Goal: Task Accomplishment & Management: Complete application form

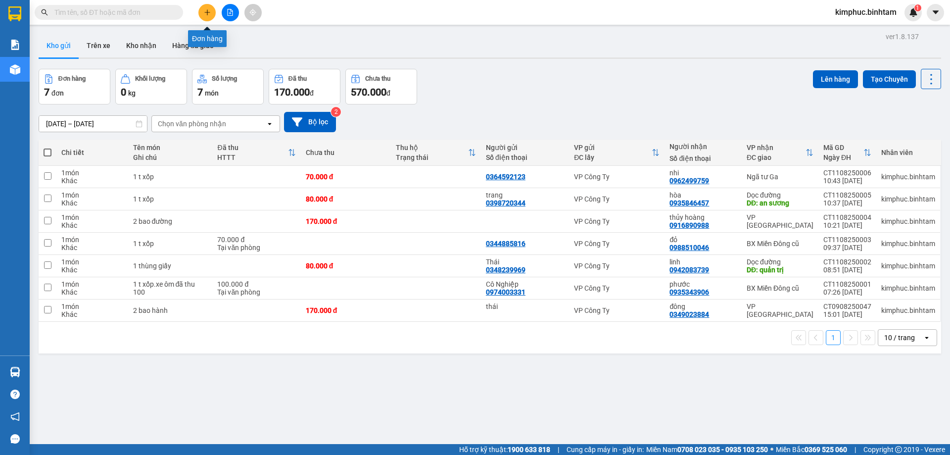
click at [212, 13] on button at bounding box center [206, 12] width 17 height 17
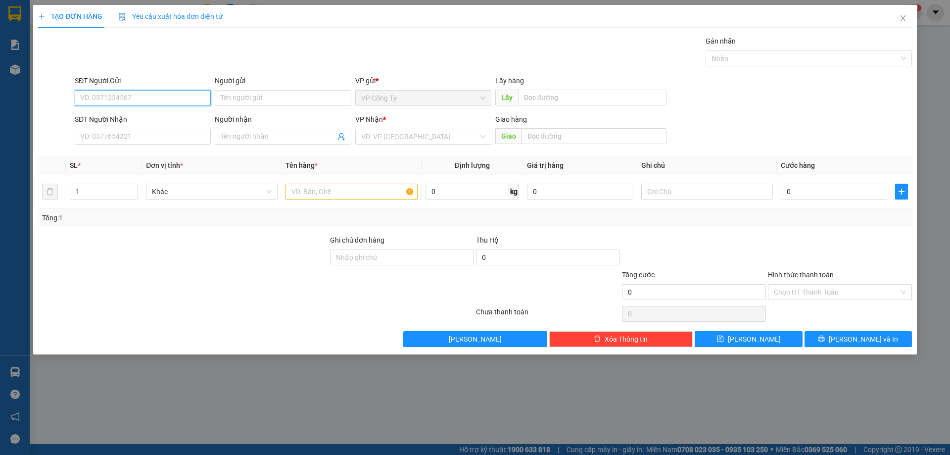
click at [138, 96] on input "SĐT Người Gửi" at bounding box center [143, 98] width 136 height 16
type input "0905043102"
click at [124, 121] on div "0905043102" at bounding box center [143, 117] width 124 height 11
type input "0772683525"
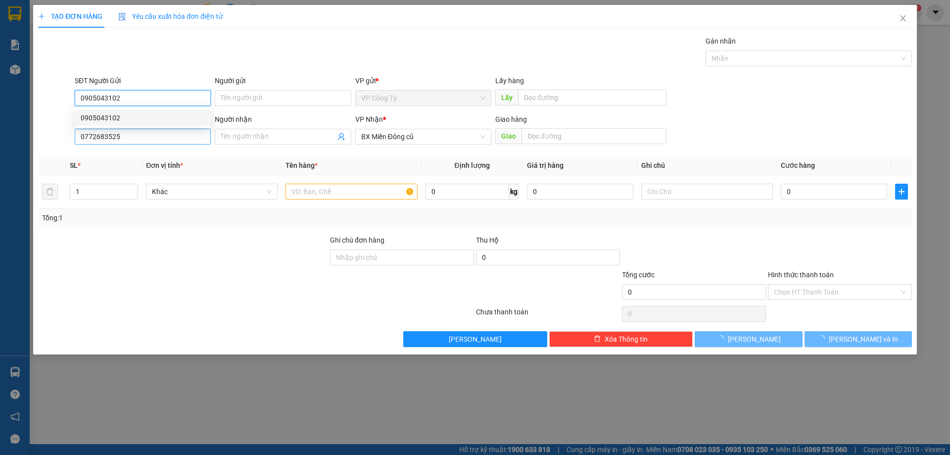
type input "50.000"
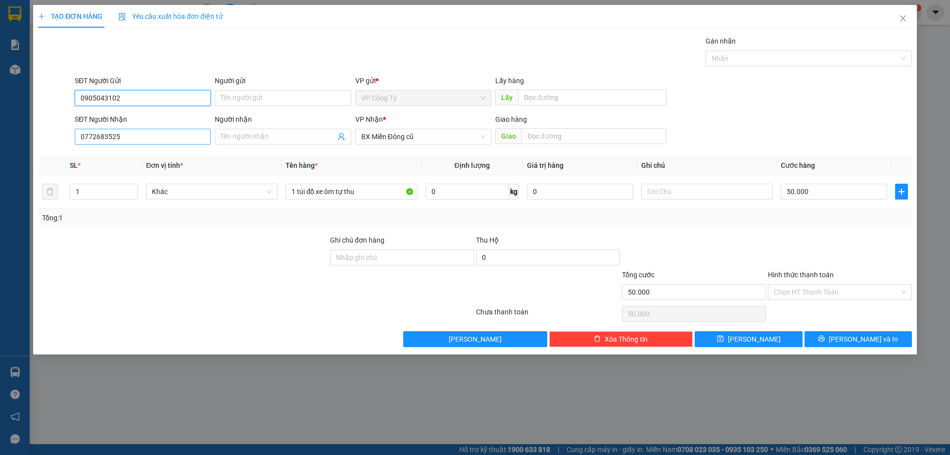
type input "0905043102"
click at [127, 138] on input "0772683525" at bounding box center [143, 137] width 136 height 16
type input "0"
click at [166, 143] on input "0982170455" at bounding box center [143, 137] width 136 height 16
click at [398, 136] on span "BX Miền Đông cũ" at bounding box center [423, 136] width 124 height 15
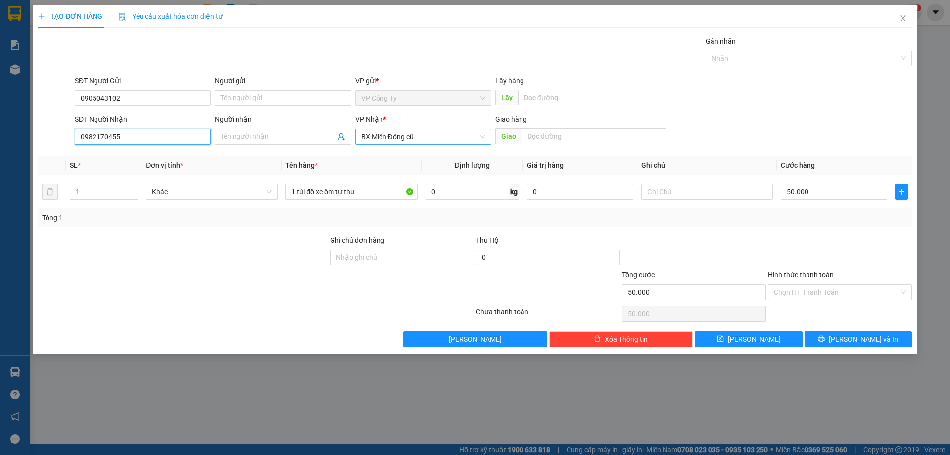
type input "0982170455"
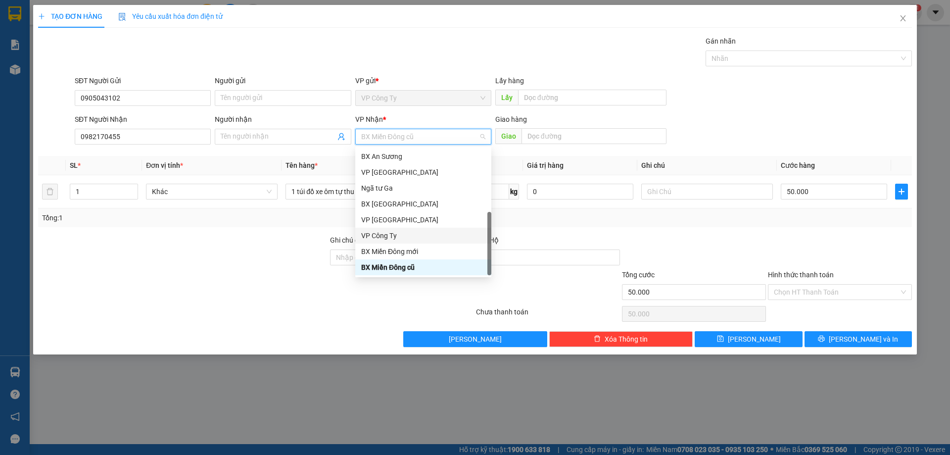
scroll to position [32, 0]
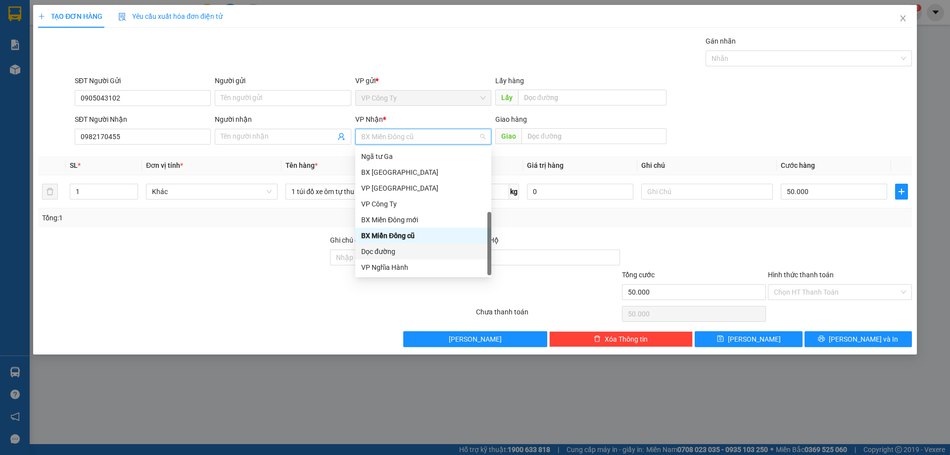
click at [405, 252] on div "Dọc đường" at bounding box center [423, 251] width 124 height 11
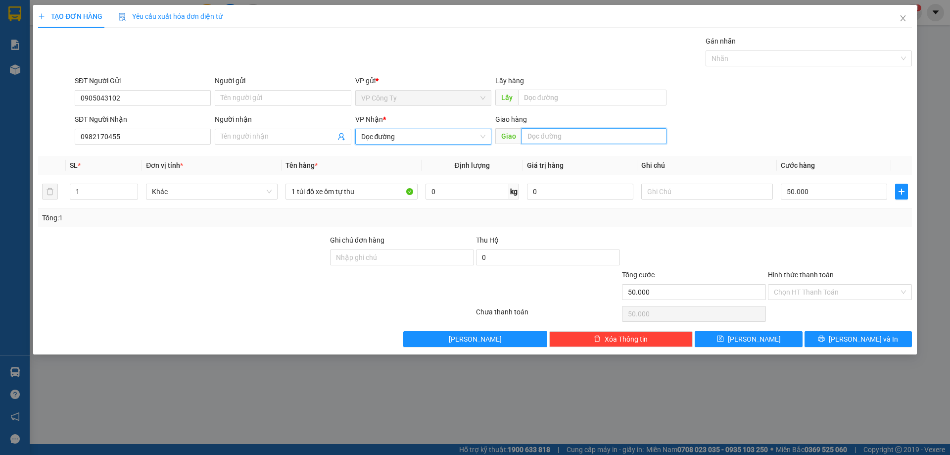
click at [541, 132] on input "text" at bounding box center [593, 136] width 145 height 16
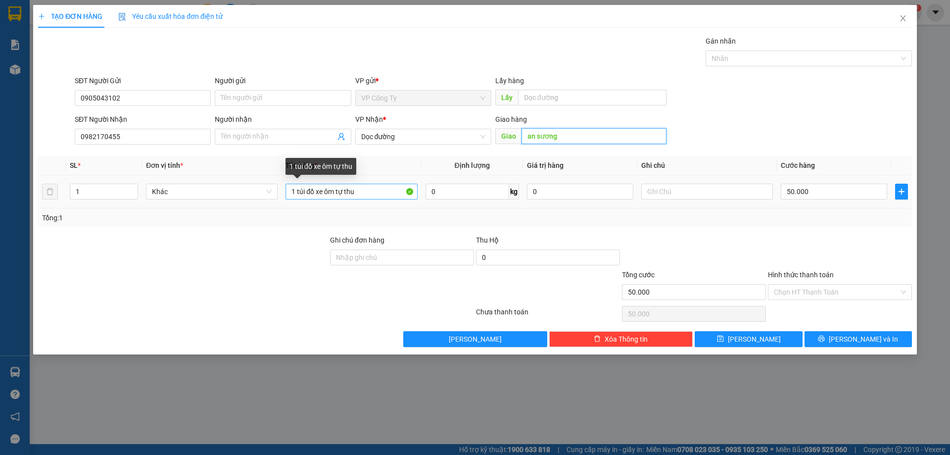
type input "an sương"
drag, startPoint x: 379, startPoint y: 192, endPoint x: 297, endPoint y: 192, distance: 82.1
click at [297, 192] on input "1 túi đồ xe ôm tự thu" at bounding box center [351, 192] width 132 height 16
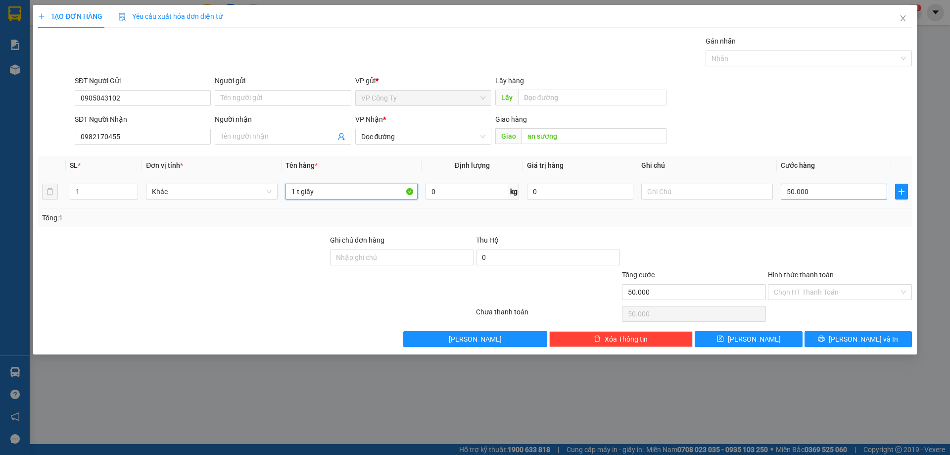
type input "1 t giấy"
click at [813, 194] on input "50.000" at bounding box center [834, 192] width 106 height 16
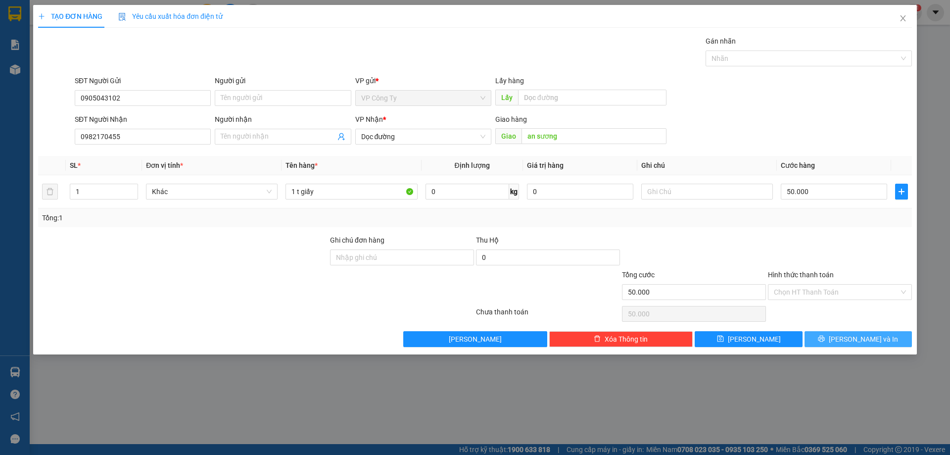
click at [836, 338] on button "Lưu và In" at bounding box center [857, 339] width 107 height 16
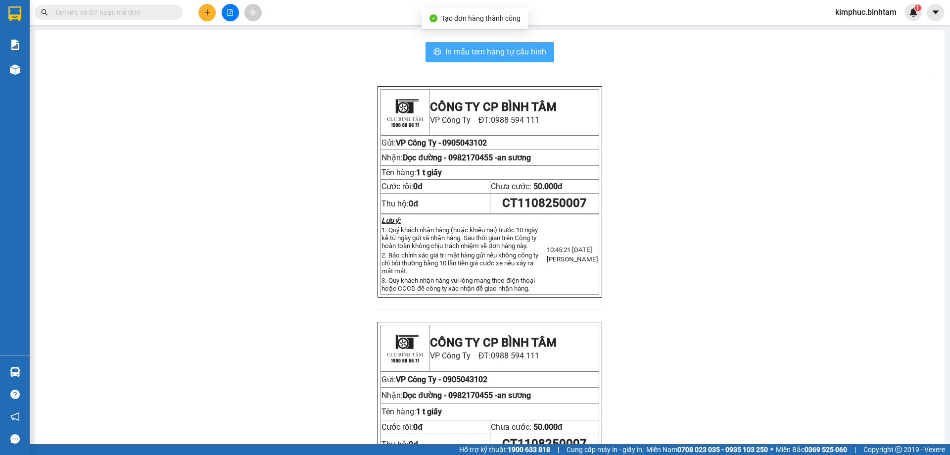
click at [479, 42] on button "In mẫu tem hàng tự cấu hình" at bounding box center [489, 52] width 129 height 20
